Goal: Feedback & Contribution: Submit feedback/report problem

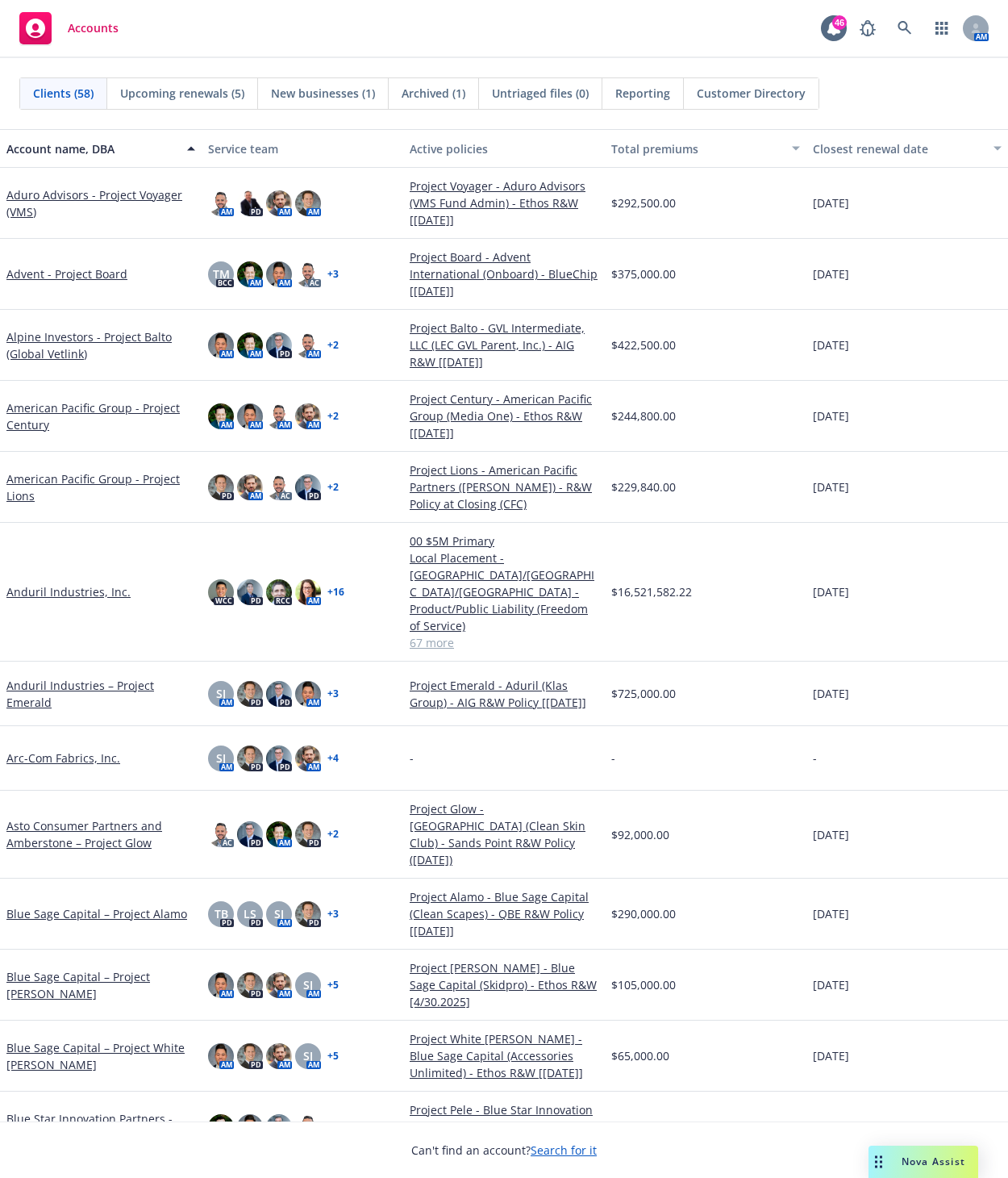
click at [908, 1151] on div "Nova Assist" at bounding box center [923, 1162] width 110 height 32
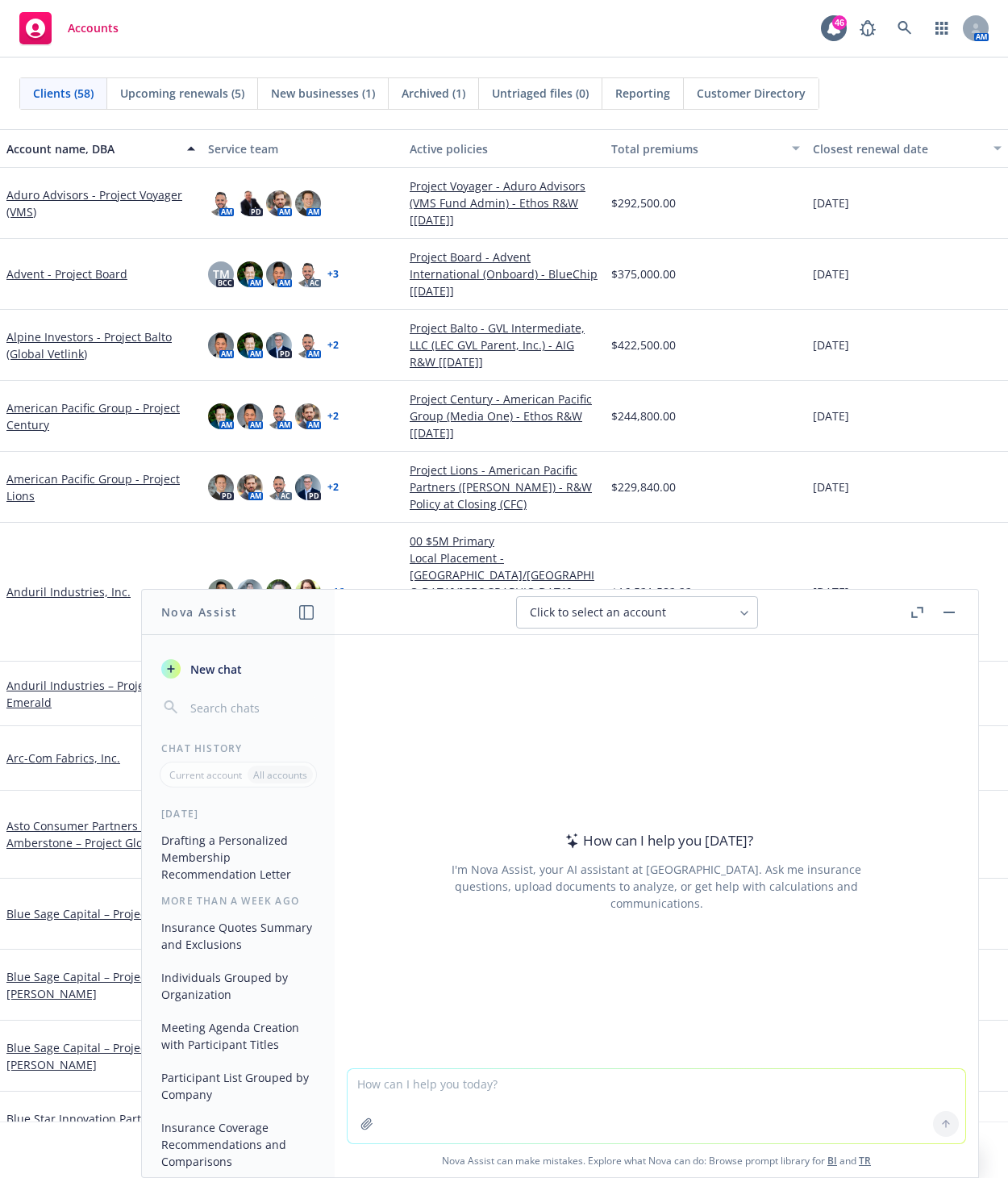
click at [401, 1124] on textarea at bounding box center [656, 1106] width 618 height 75
type textarea "create a chart showing average R&W insurance rate on line over the last 8 years"
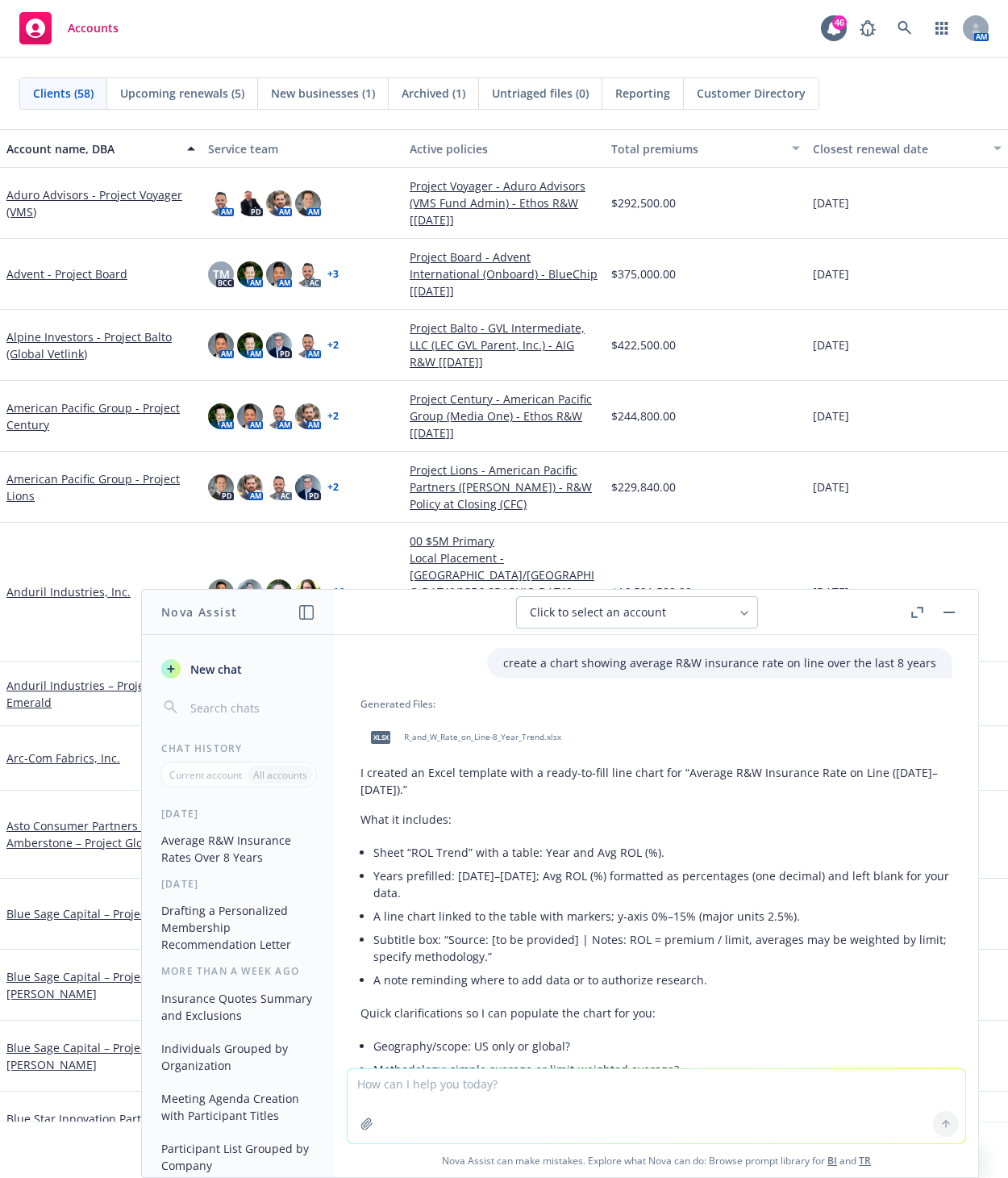
click at [474, 734] on span "R_and_W_Rate_on_Line-8_Year_Trend.xlsx" at bounding box center [482, 737] width 157 height 11
click at [457, 736] on span "R_and_W_Rate_on_Line-8_Year_Trend.xlsx" at bounding box center [482, 737] width 157 height 11
click at [457, 736] on div "xlsx R_and_W_Rate_on_Line-8_Year_Trend.xlsx" at bounding box center [656, 736] width 592 height 40
click at [373, 733] on span "xlsx" at bounding box center [381, 736] width 20 height 12
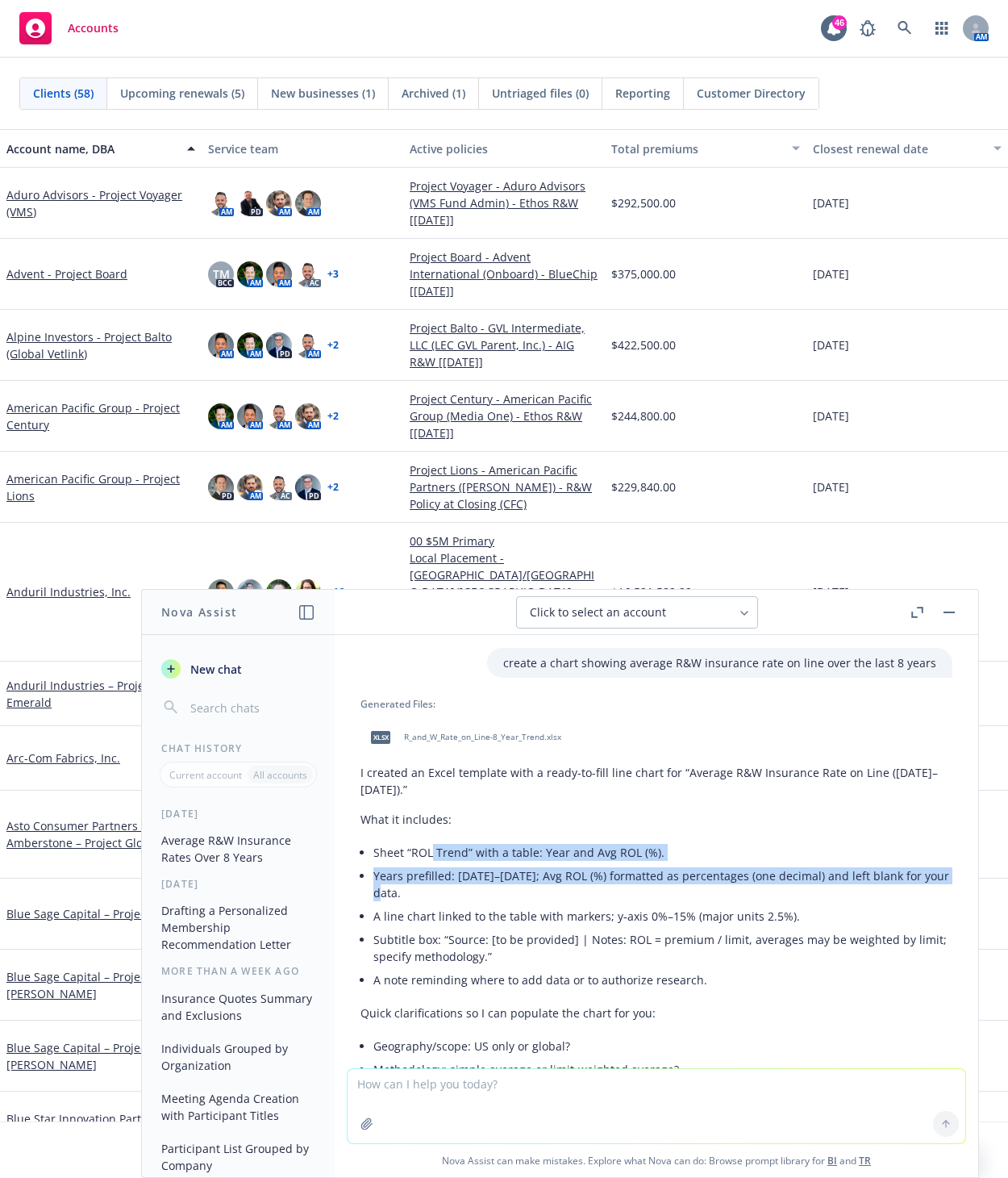
drag, startPoint x: 432, startPoint y: 852, endPoint x: 842, endPoint y: 903, distance: 413.2
click at [842, 903] on ul "Sheet “ROL Trend” with a table: Year and Avg ROL (%). Years prefilled: 2018–202…" at bounding box center [663, 916] width 579 height 151
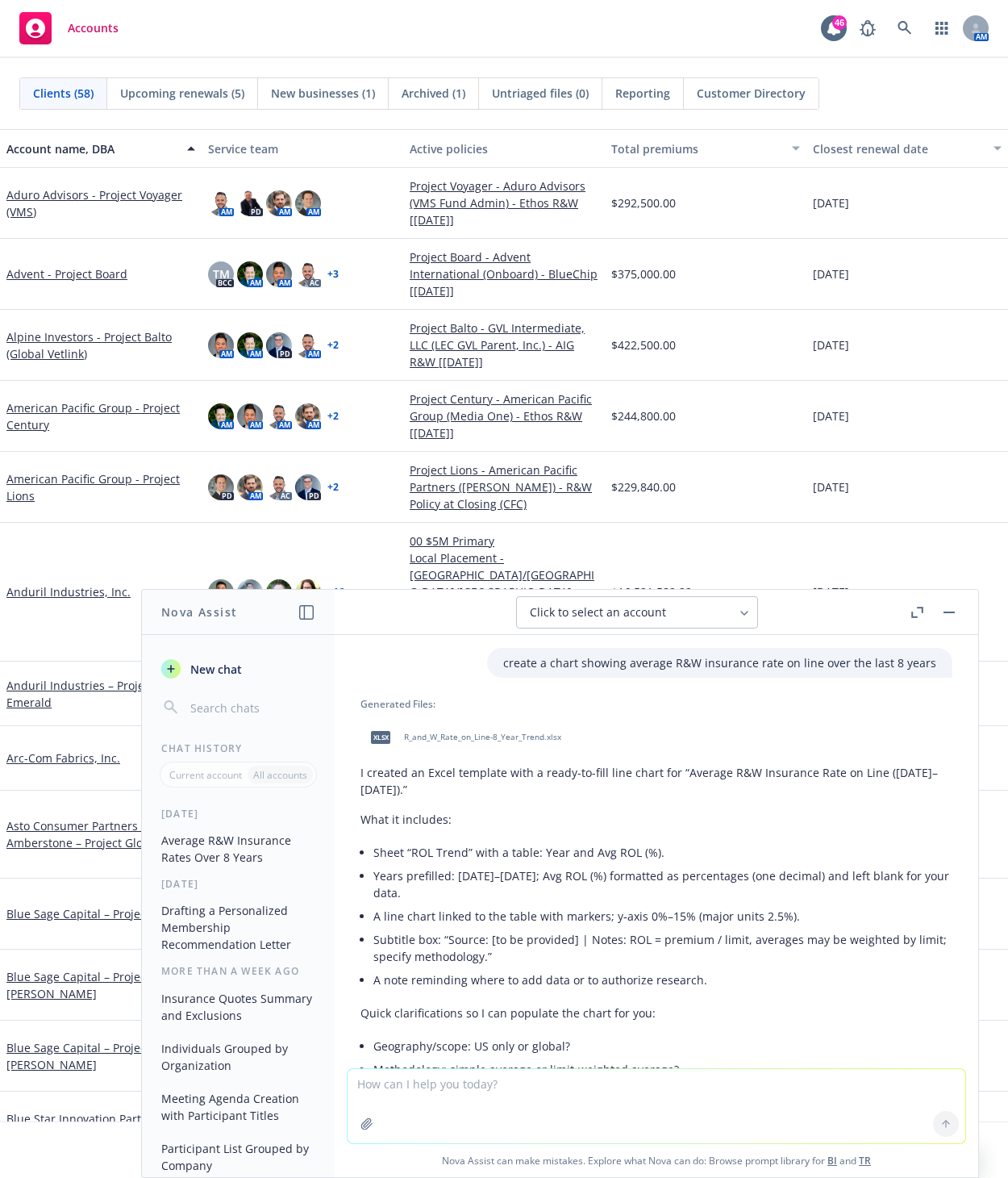
click at [801, 960] on li "Subtitle box: “Source: [to be provided] | Notes: ROL = premium / limit, average…" at bounding box center [663, 948] width 579 height 40
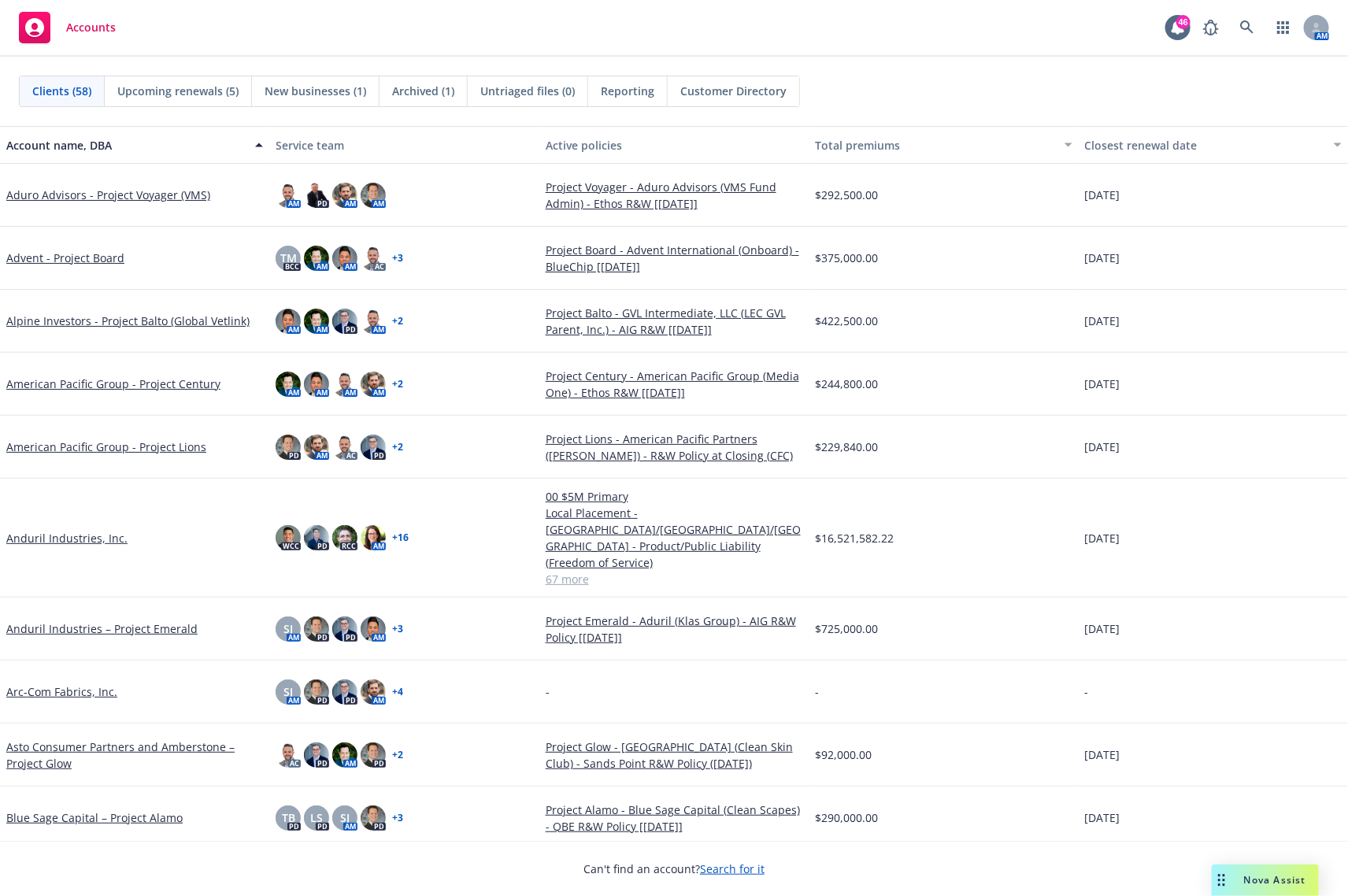
drag, startPoint x: 1246, startPoint y: 868, endPoint x: 1252, endPoint y: 880, distance: 13.4
click at [1246, 870] on div "Nova Assist" at bounding box center [1266, 880] width 107 height 32
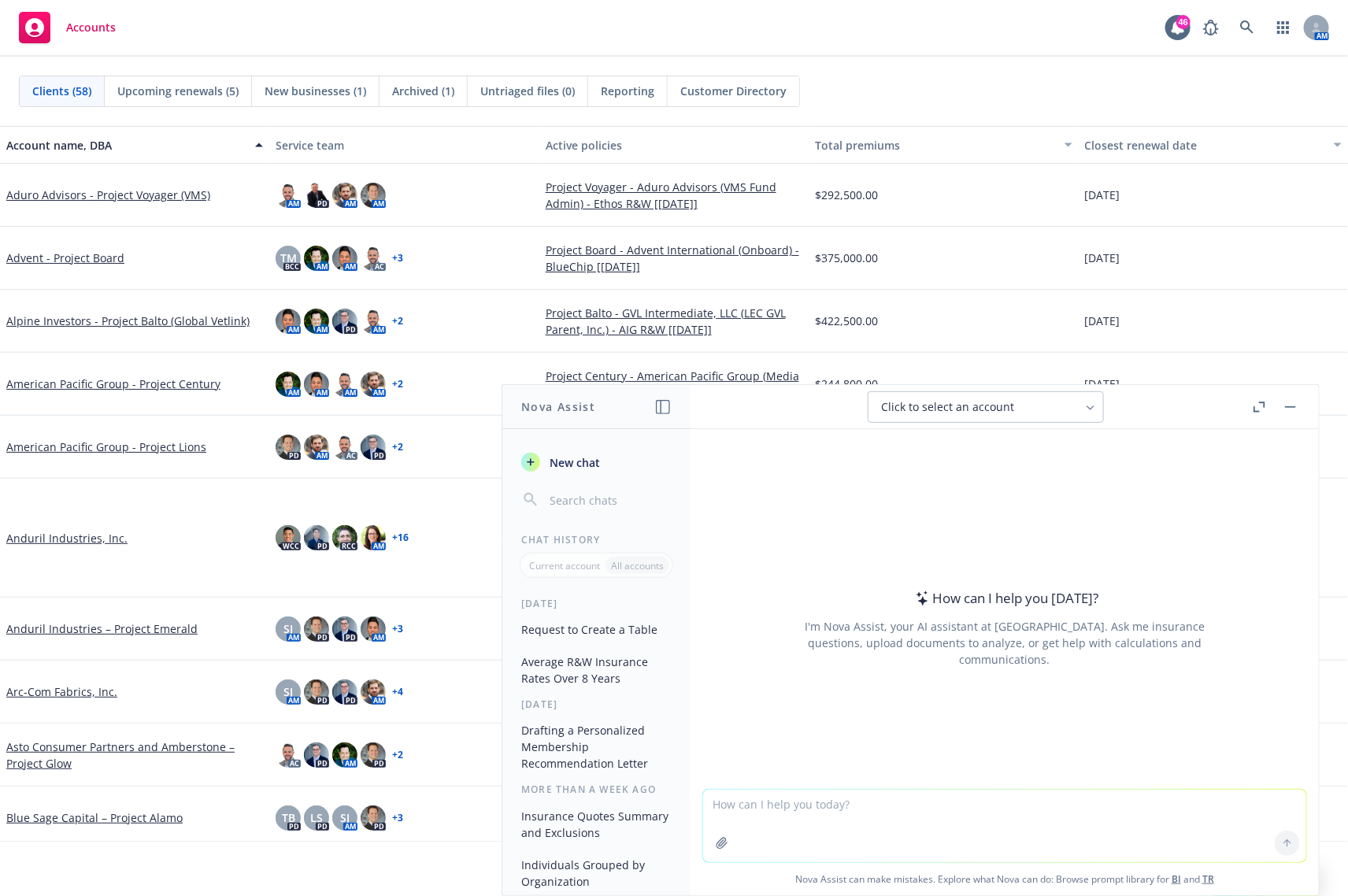
click at [817, 807] on textarea at bounding box center [1004, 826] width 603 height 73
paste textarea "c"
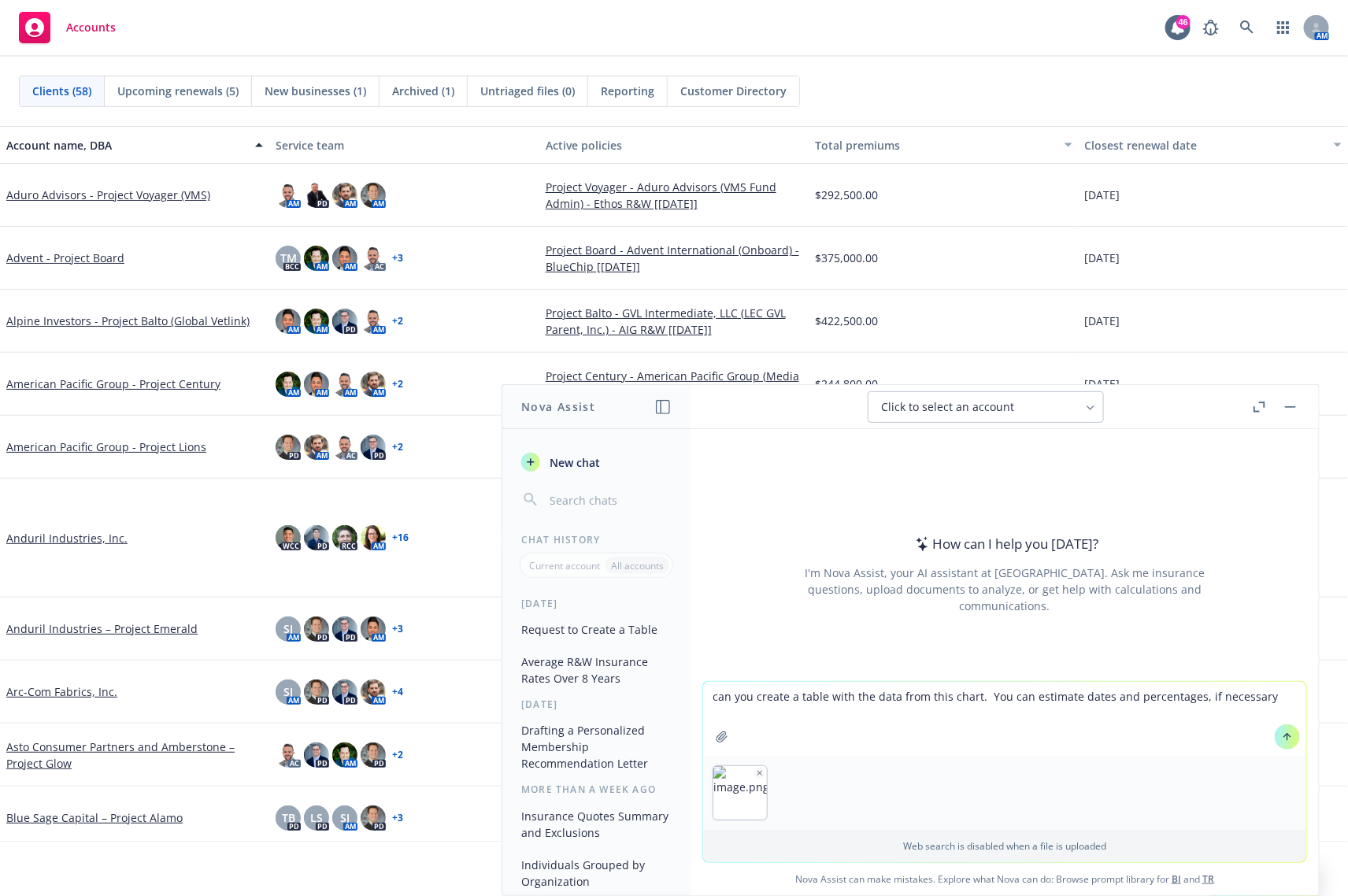
type textarea "can you create a table with the data from this chart. You can estimate dates an…"
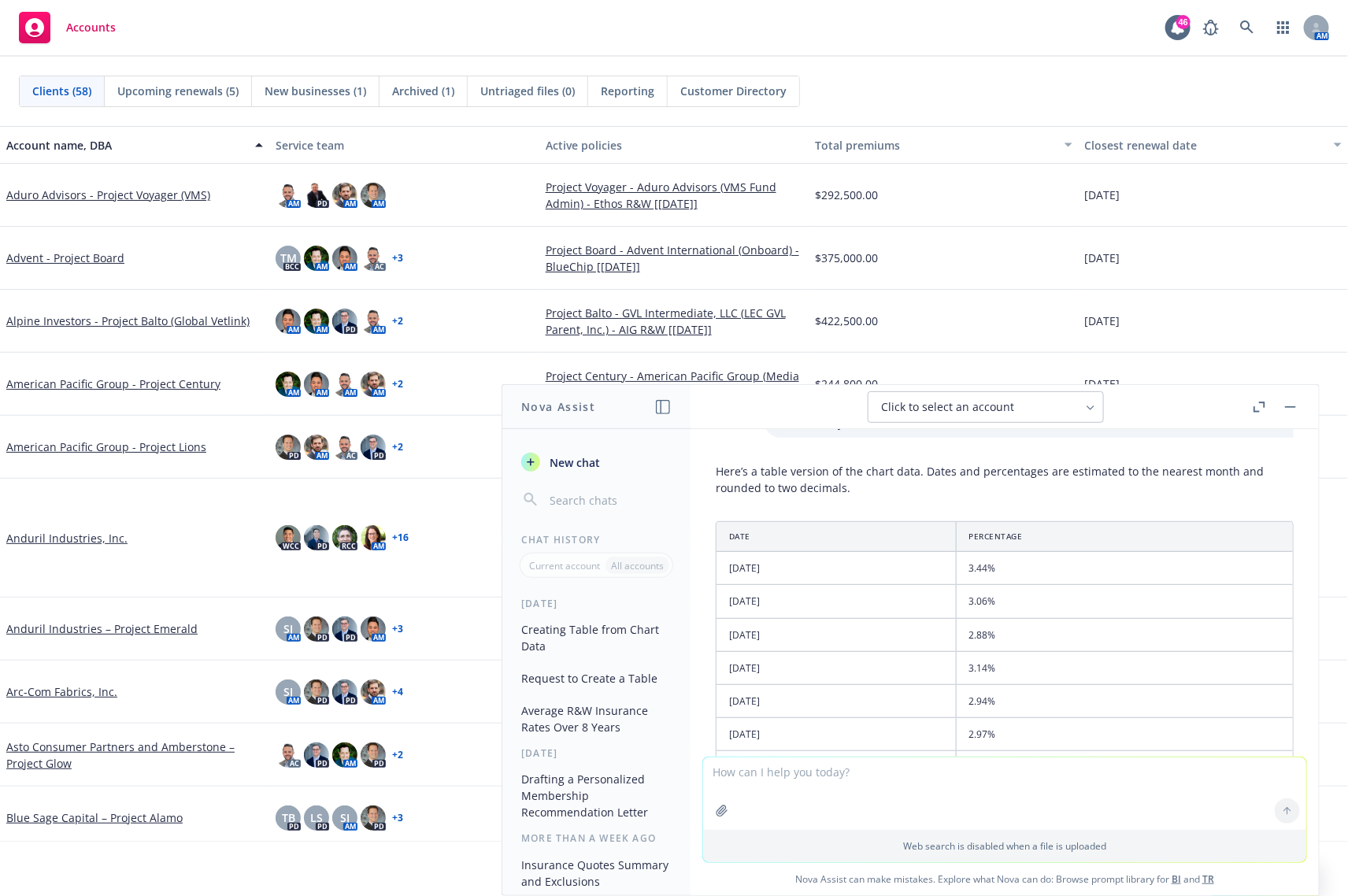
scroll to position [112, 0]
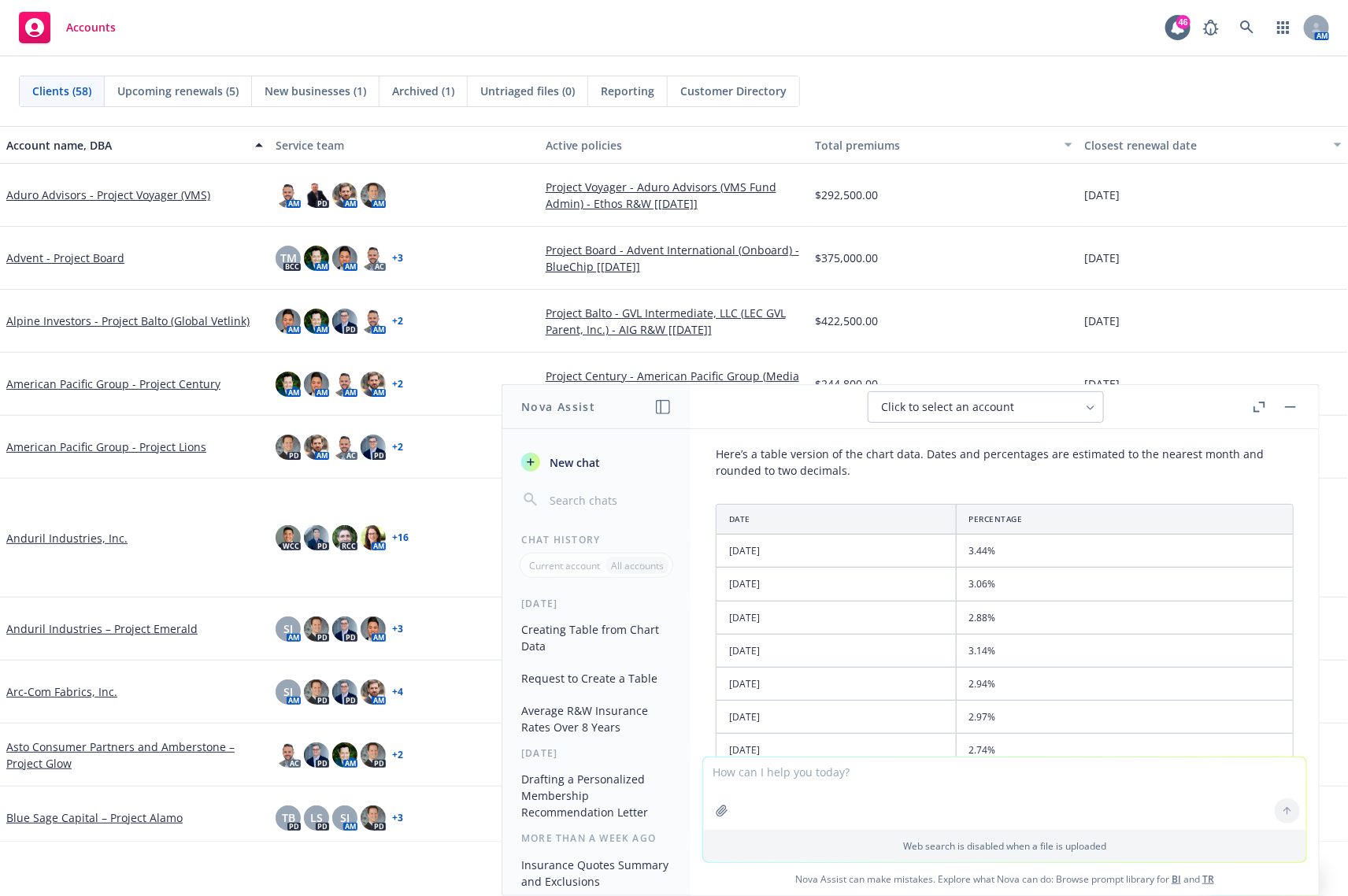
click at [727, 518] on th "Date" at bounding box center [835, 520] width 240 height 30
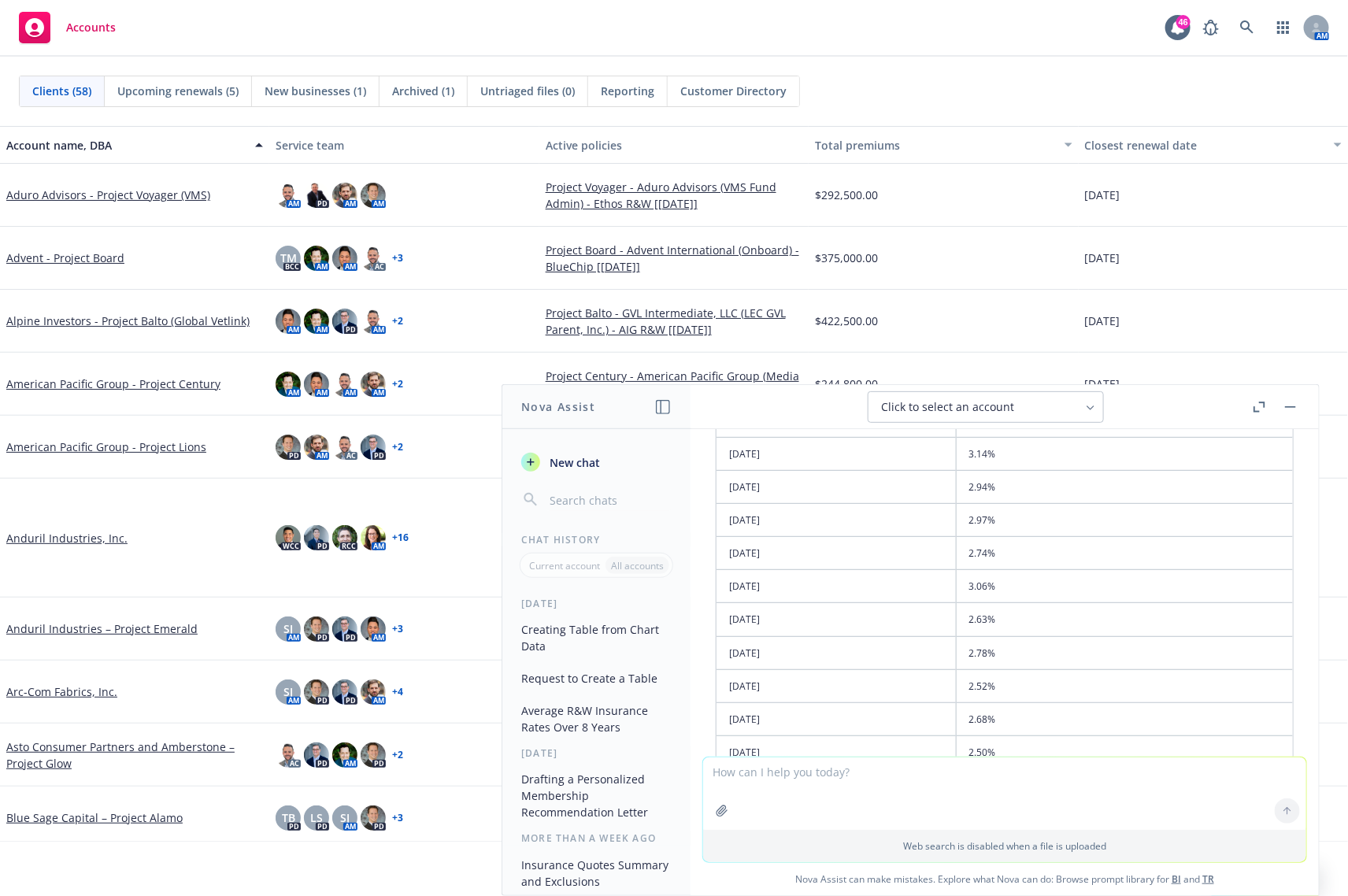
drag, startPoint x: 735, startPoint y: 518, endPoint x: 927, endPoint y: 638, distance: 226.4
drag, startPoint x: 927, startPoint y: 636, endPoint x: 903, endPoint y: 615, distance: 31.9
click at [927, 636] on td "2019-01-01" at bounding box center [835, 649] width 240 height 33
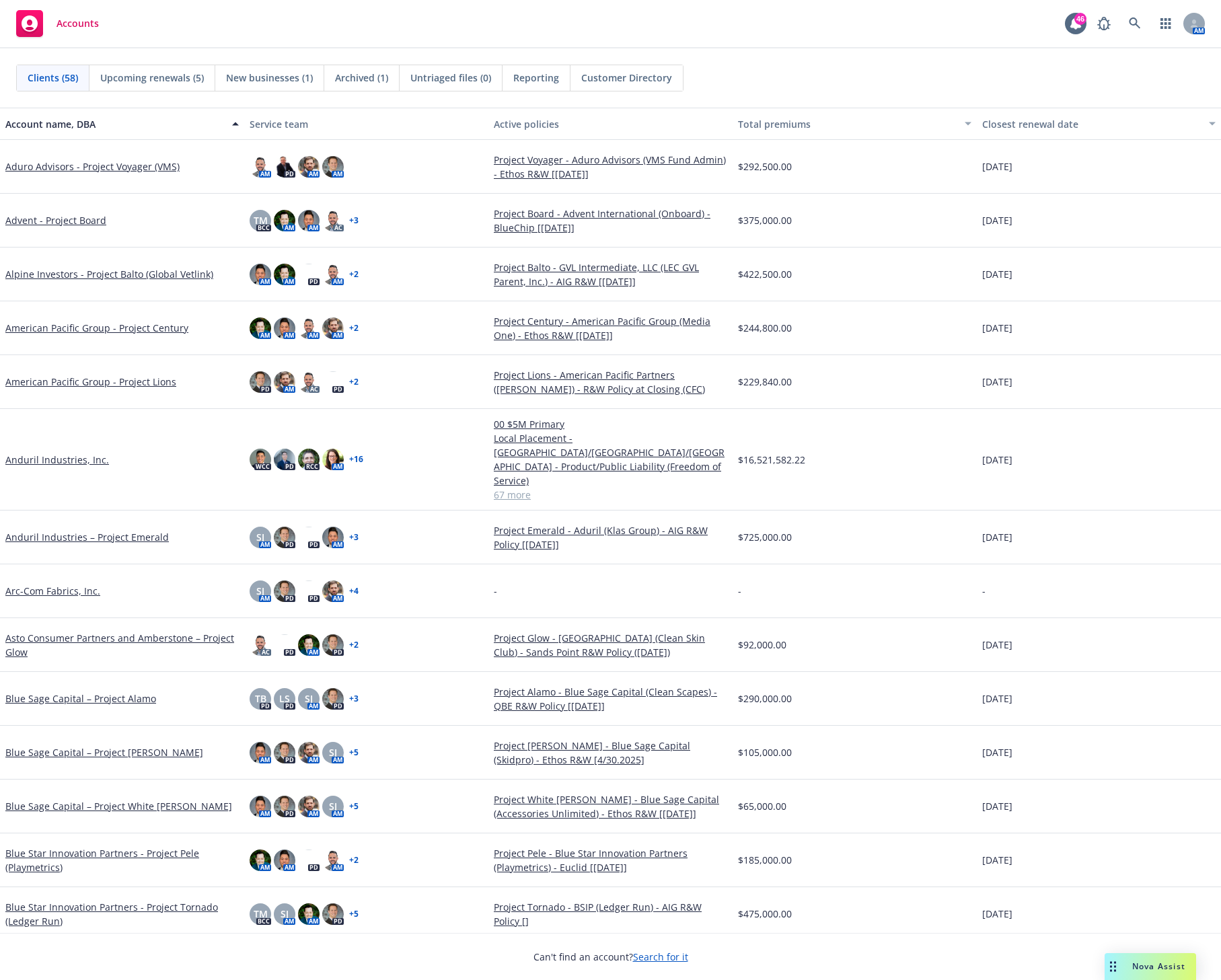
scroll to position [84, 0]
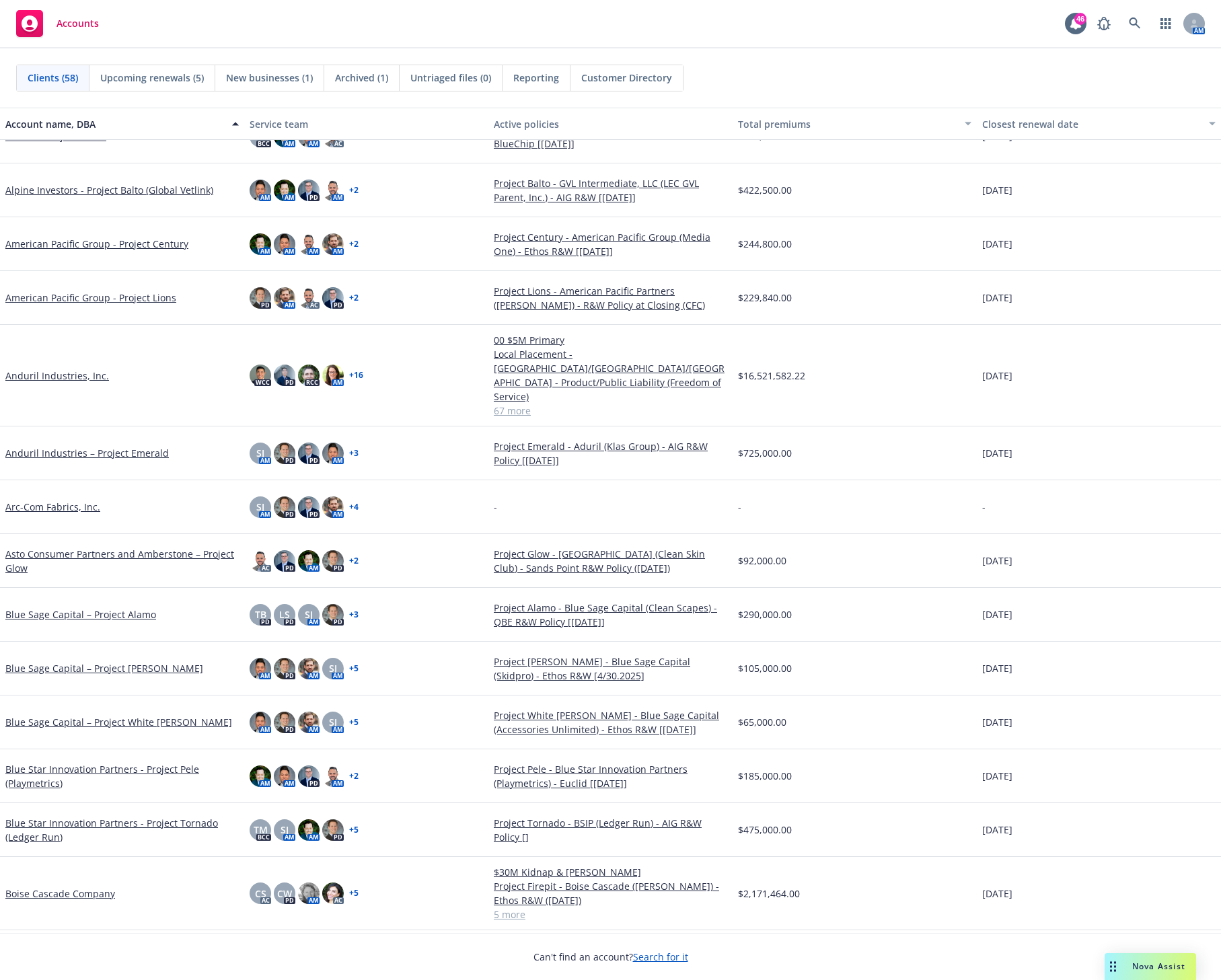
click at [839, 972] on div "Nova Assist" at bounding box center [1150, 967] width 92 height 27
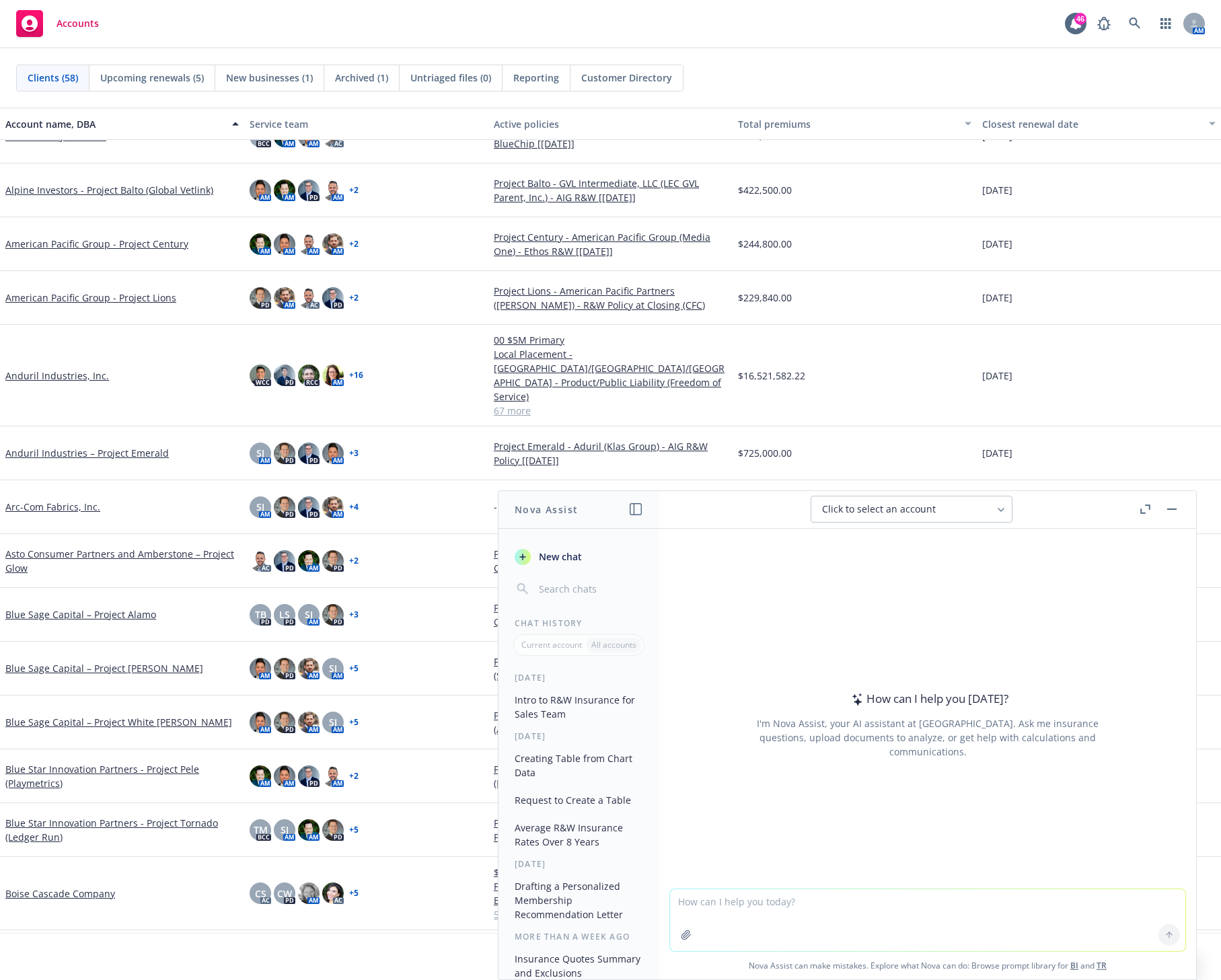
click at [584, 702] on button "Intro to R&W Insurance for Sales Team" at bounding box center [579, 707] width 140 height 36
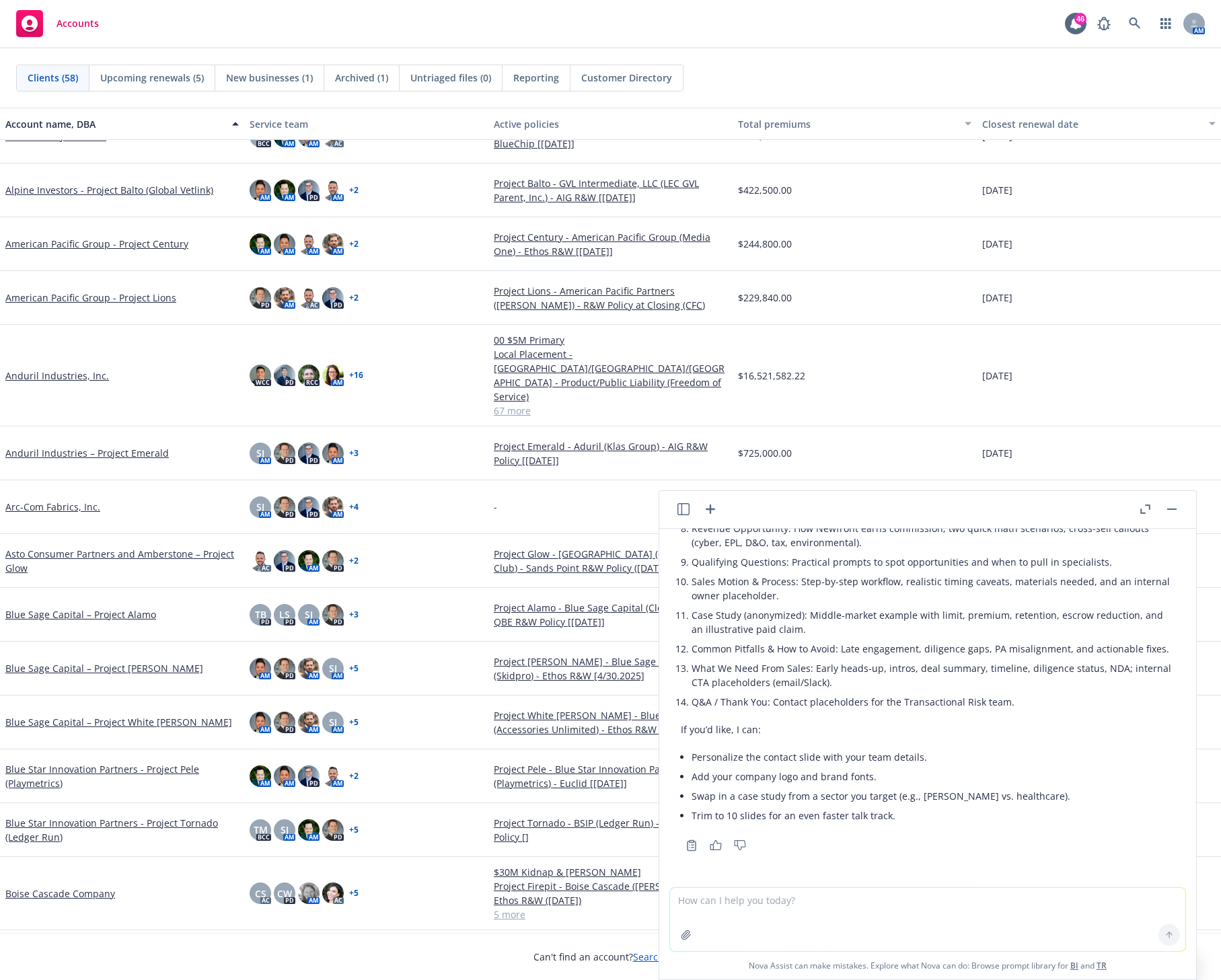
scroll to position [487, 0]
click at [745, 909] on textarea at bounding box center [927, 919] width 515 height 63
click at [734, 903] on textarea at bounding box center [927, 919] width 515 height 63
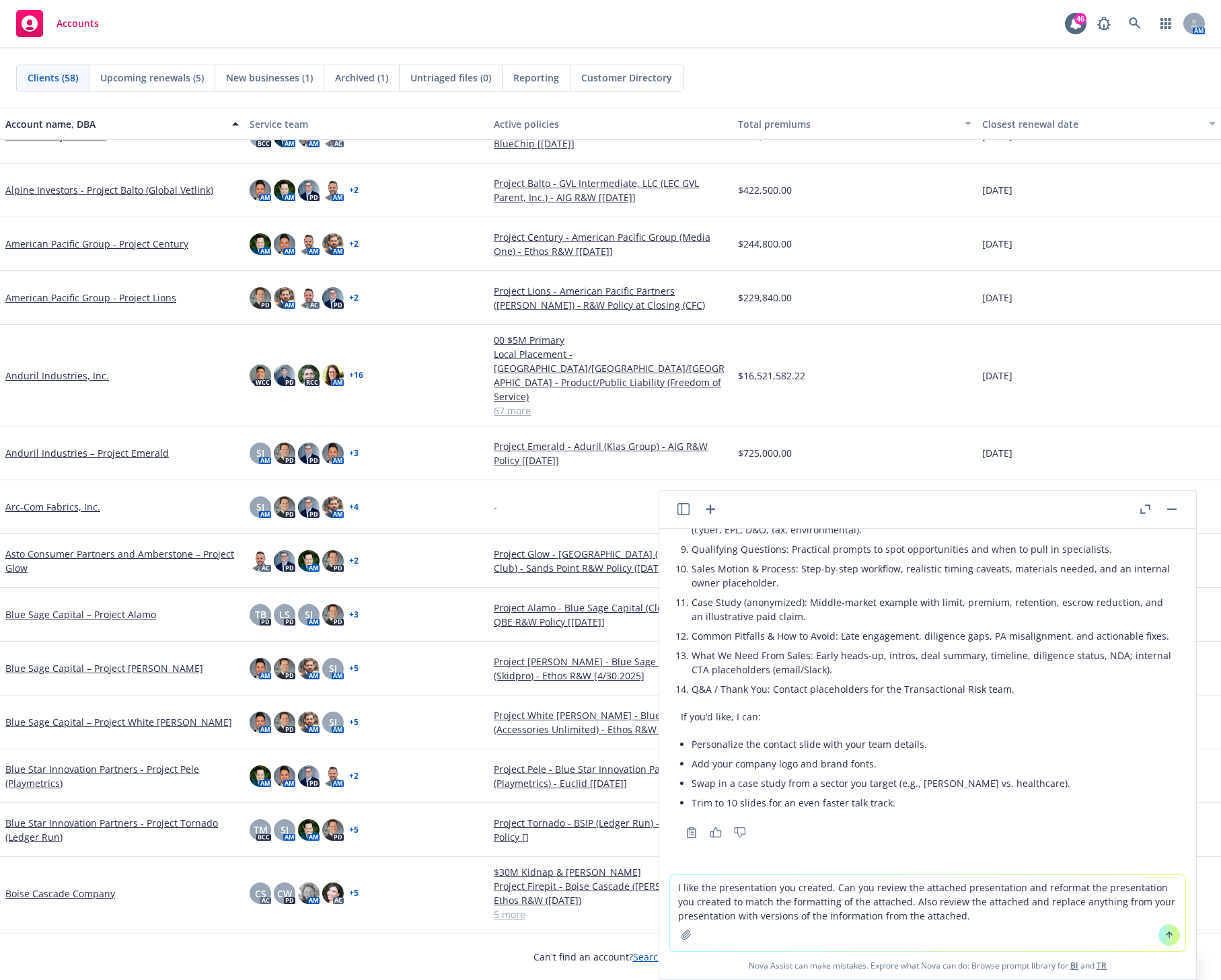
type textarea "I like the presentation you created. Can you review the attached presentation a…"
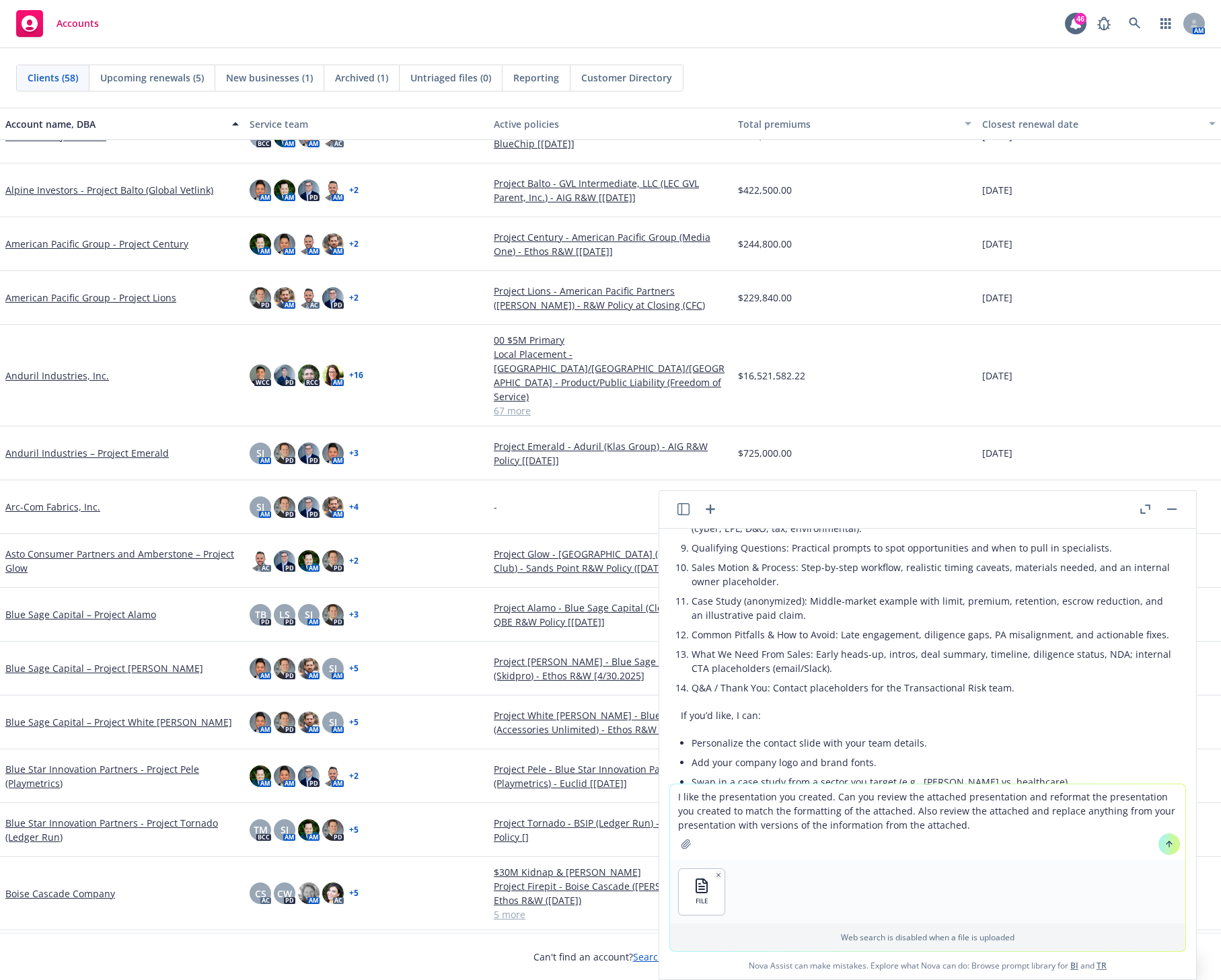
click at [839, 846] on icon at bounding box center [1169, 844] width 10 height 10
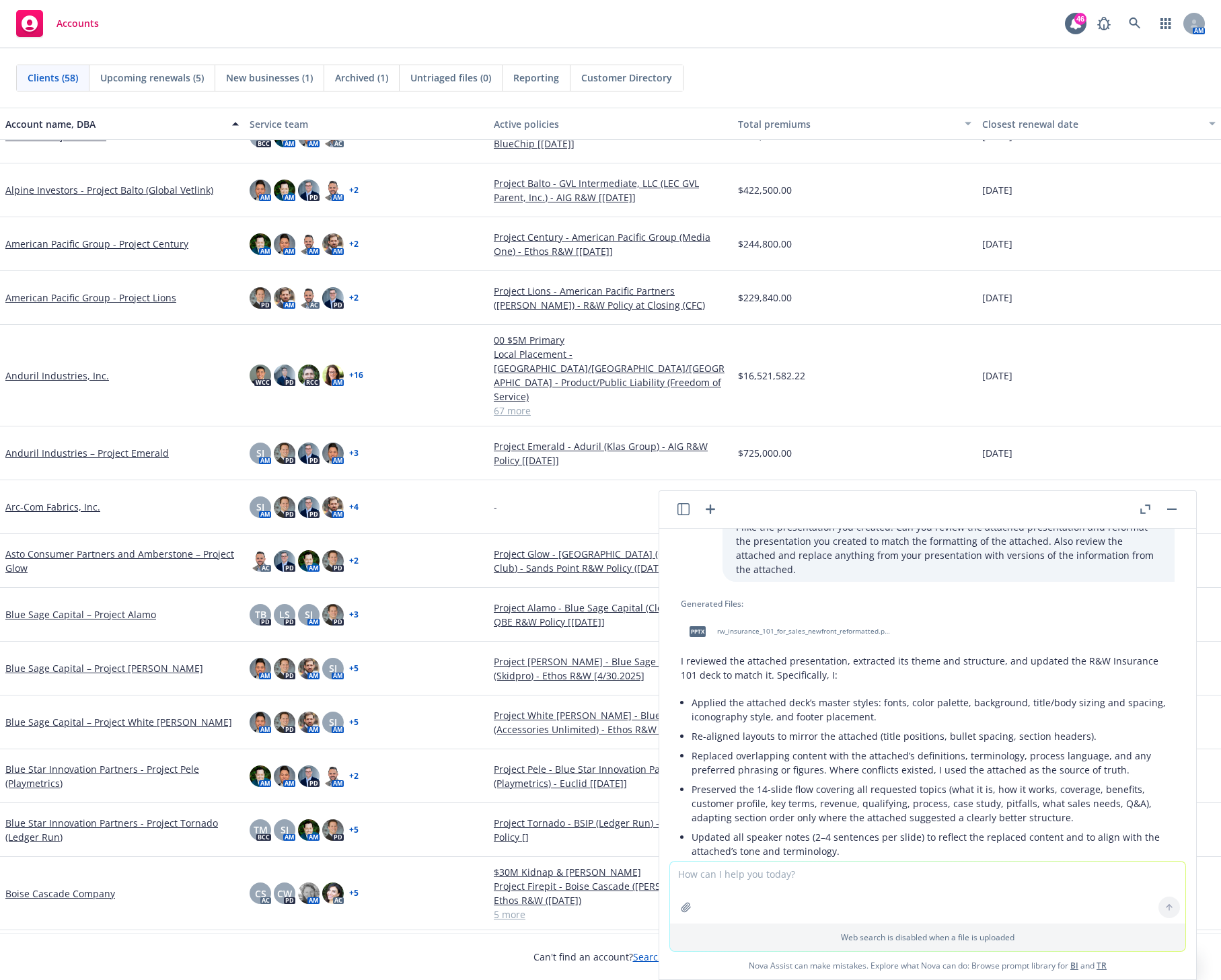
scroll to position [839, 0]
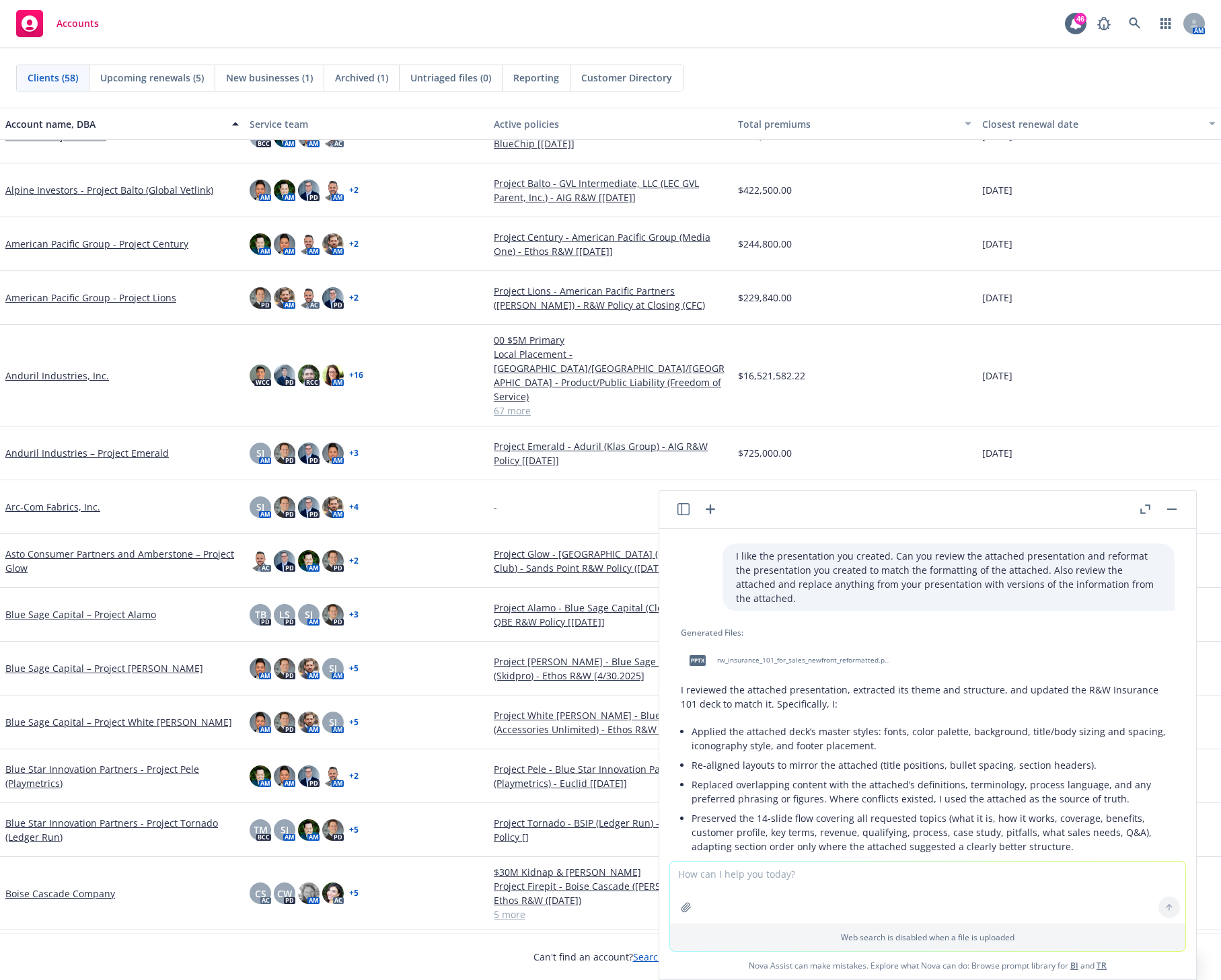
click at [794, 656] on span "rw_insurance_101_for_sales_newfront_reformatted.pptx" at bounding box center [805, 661] width 176 height 9
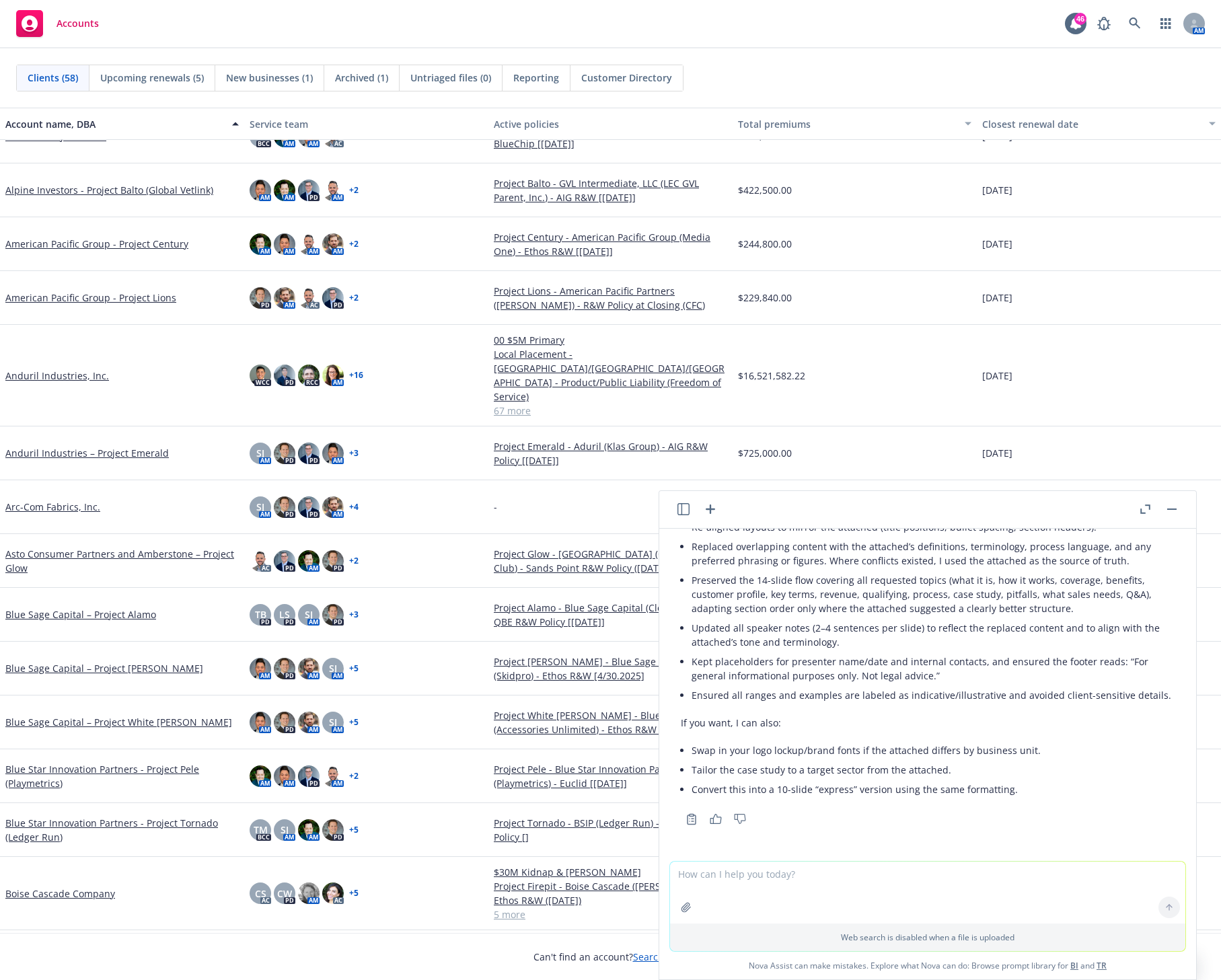
scroll to position [1091, 0]
